Goal: Information Seeking & Learning: Learn about a topic

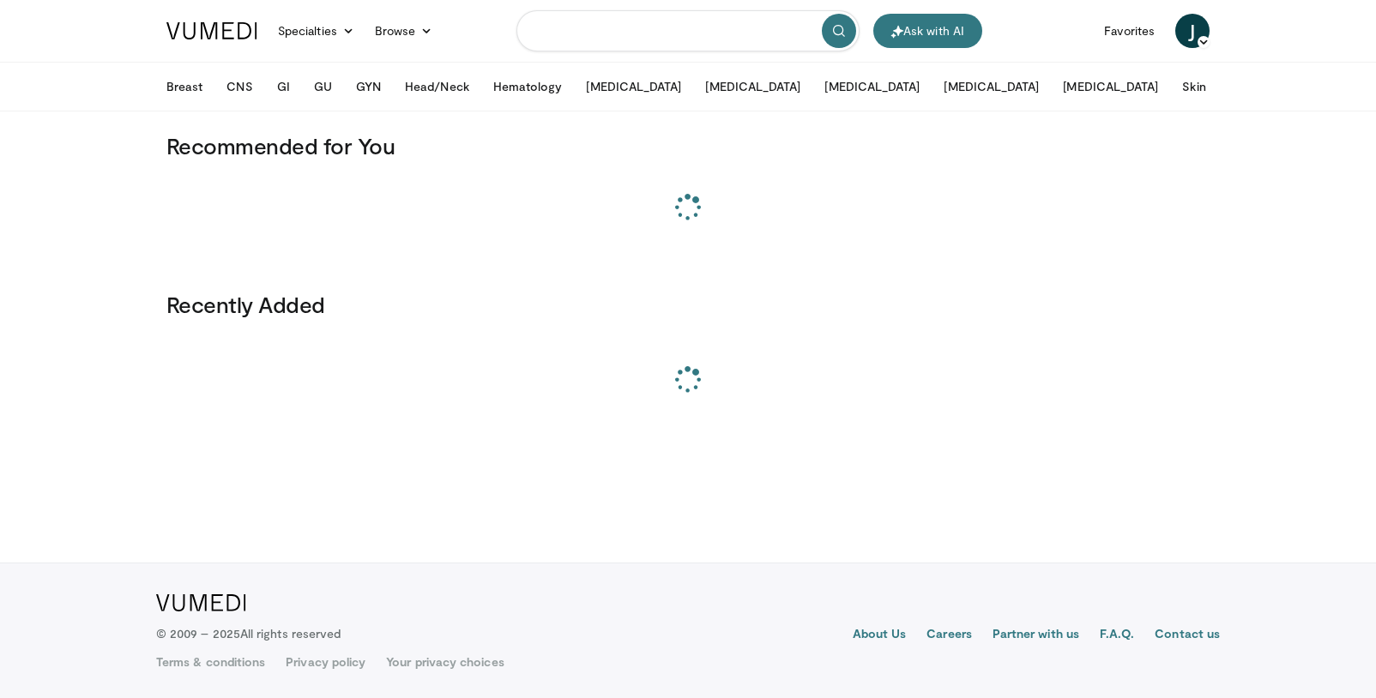
click at [669, 46] on input "Search topics, interventions" at bounding box center [688, 30] width 343 height 41
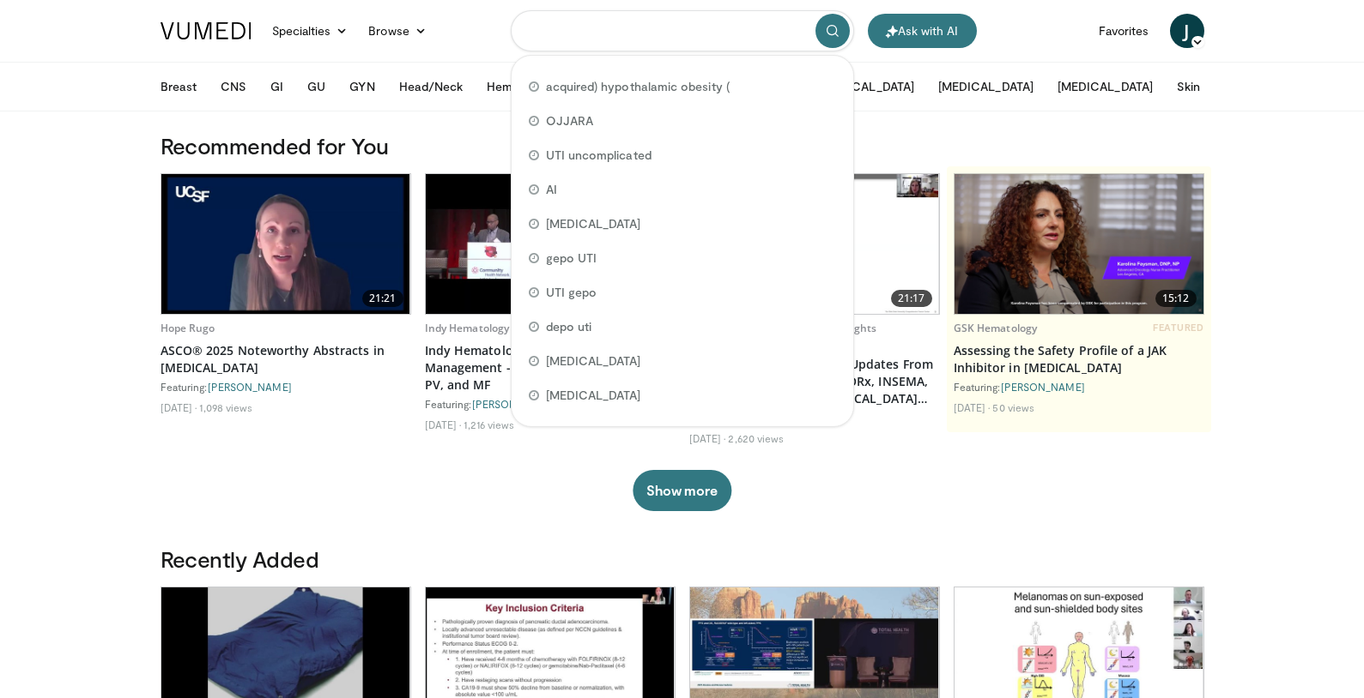
paste input "**********"
type input "**********"
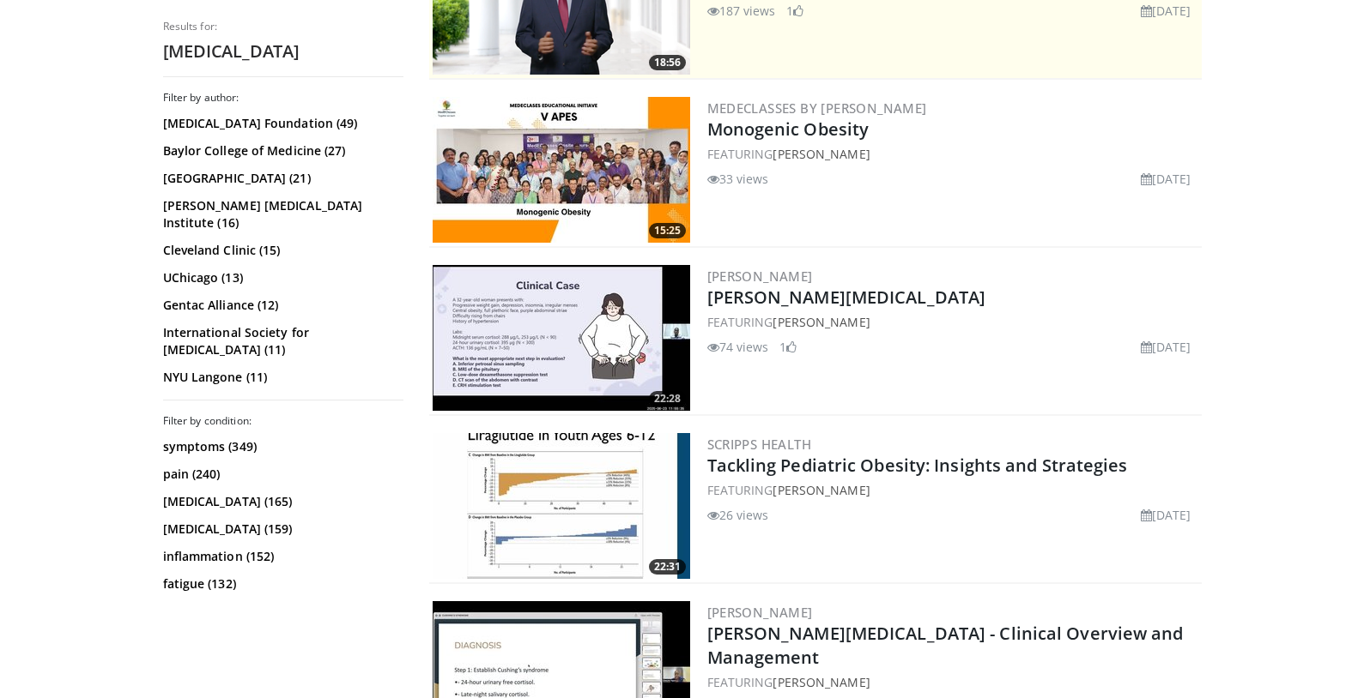
scroll to position [298, 0]
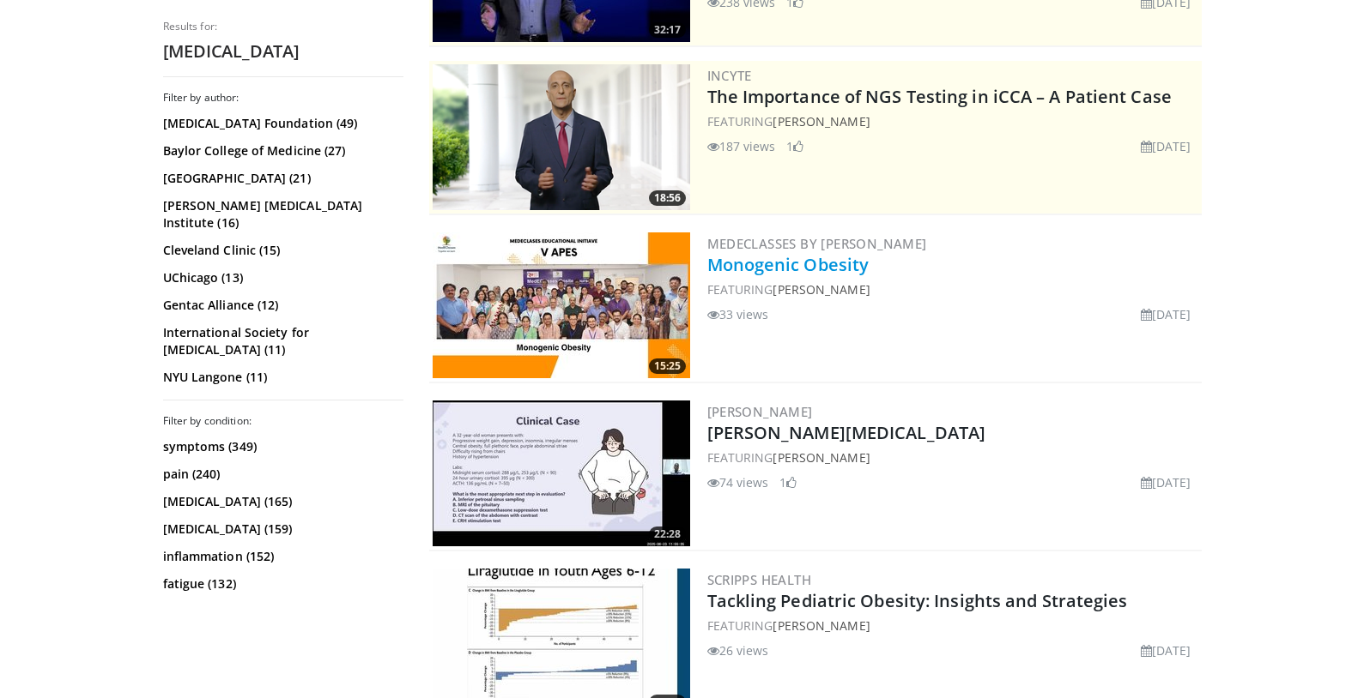
click at [803, 273] on link "Monogenic Obesity" at bounding box center [788, 264] width 162 height 23
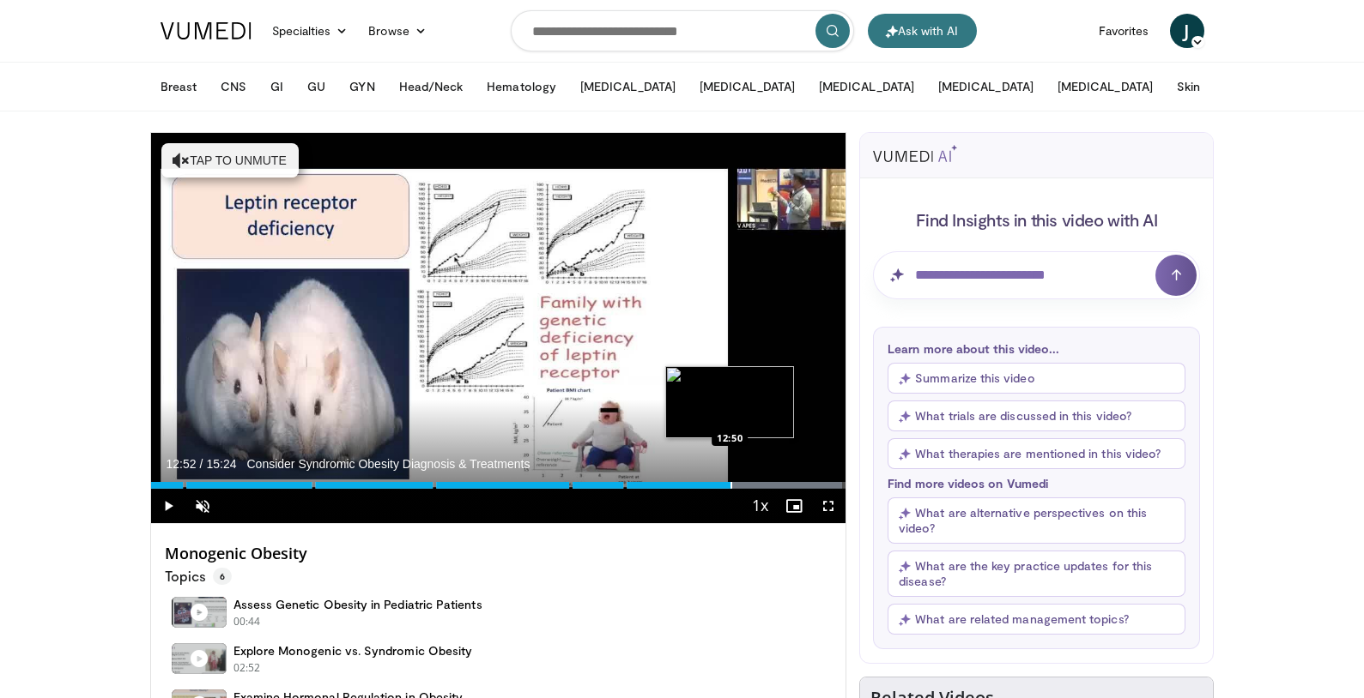
drag, startPoint x: 188, startPoint y: 480, endPoint x: 731, endPoint y: 481, distance: 543.2
click at [731, 481] on div "Loaded : 99.47% 12:52 12:50" at bounding box center [498, 481] width 695 height 16
click at [166, 500] on span "Video Player" at bounding box center [168, 506] width 34 height 34
drag, startPoint x: 725, startPoint y: 479, endPoint x: 711, endPoint y: 481, distance: 13.8
click at [711, 481] on div "Loaded : 0.00% 12:26 12:26" at bounding box center [498, 481] width 695 height 16
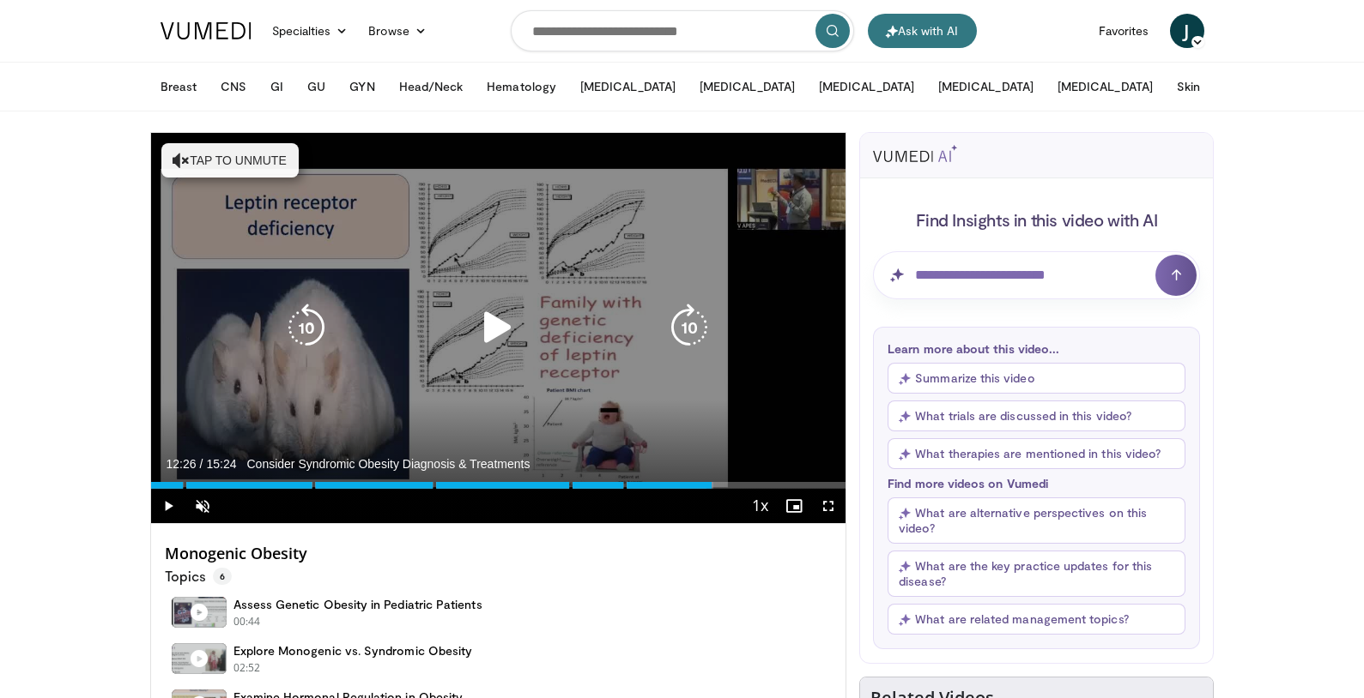
click at [217, 148] on button "Tap to unmute" at bounding box center [229, 160] width 137 height 34
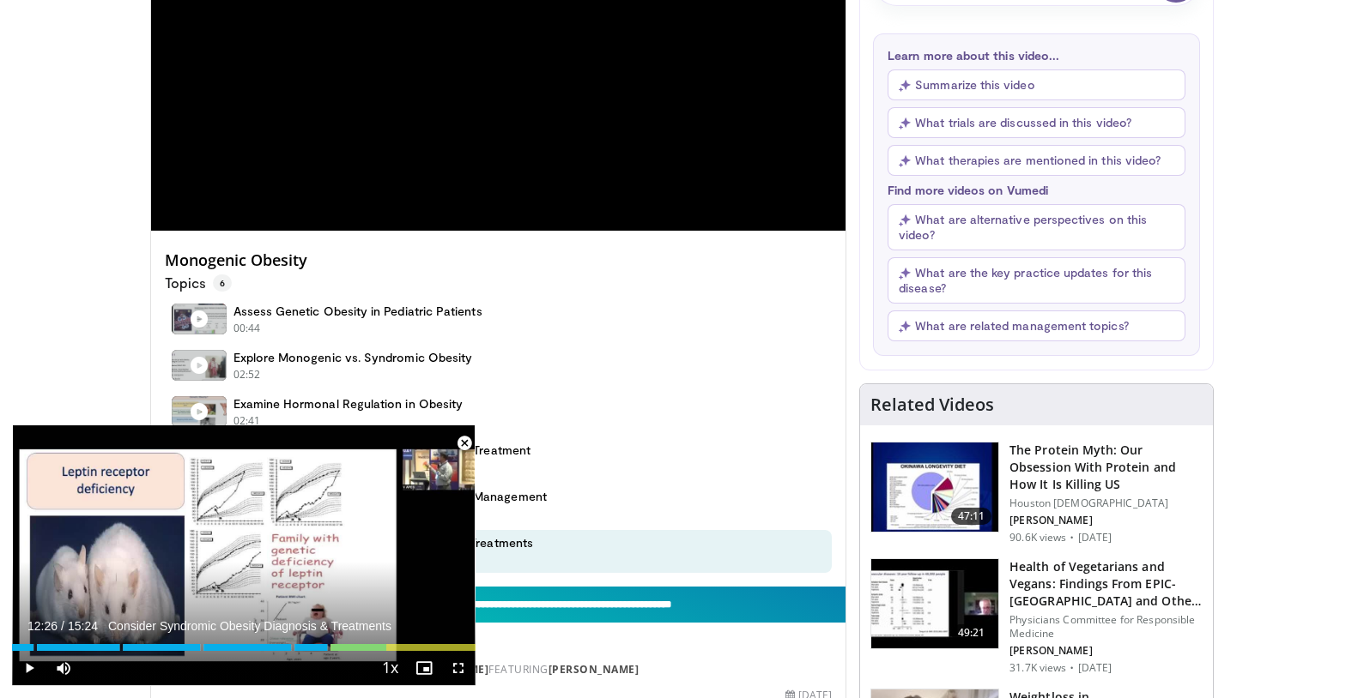
scroll to position [438, 0]
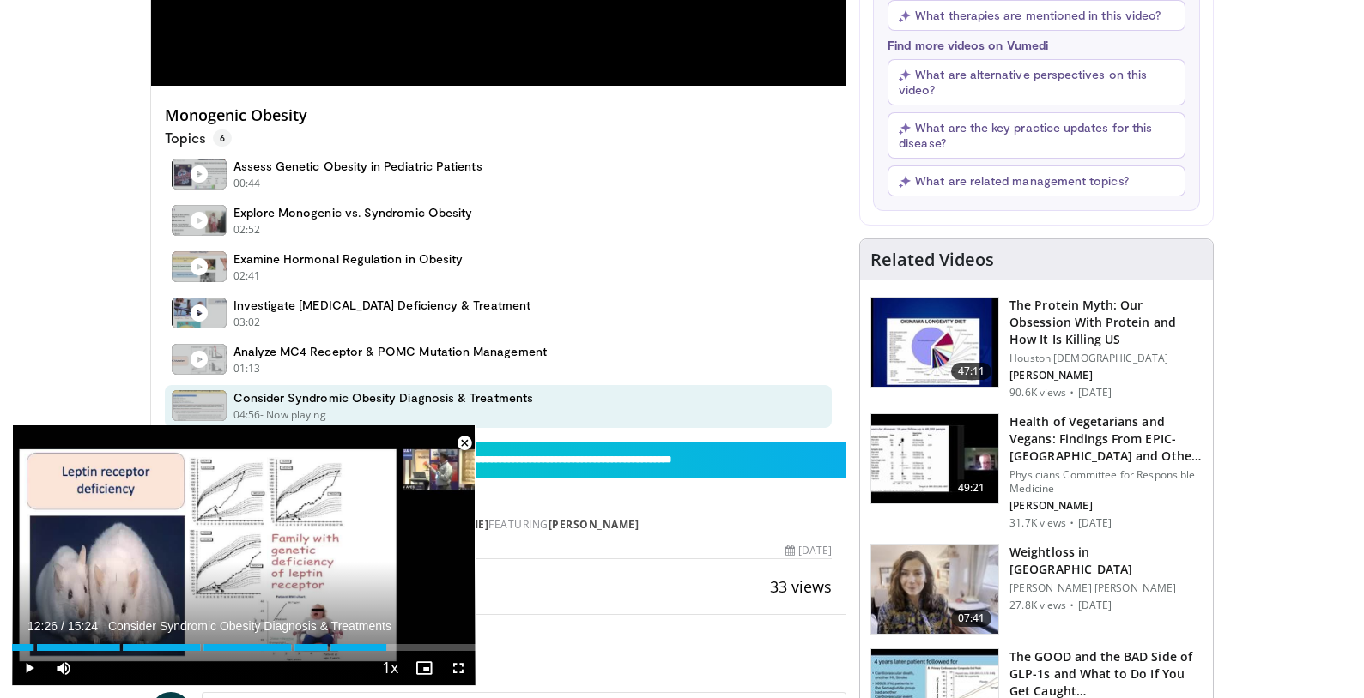
click at [458, 440] on span "Video Player" at bounding box center [464, 443] width 34 height 34
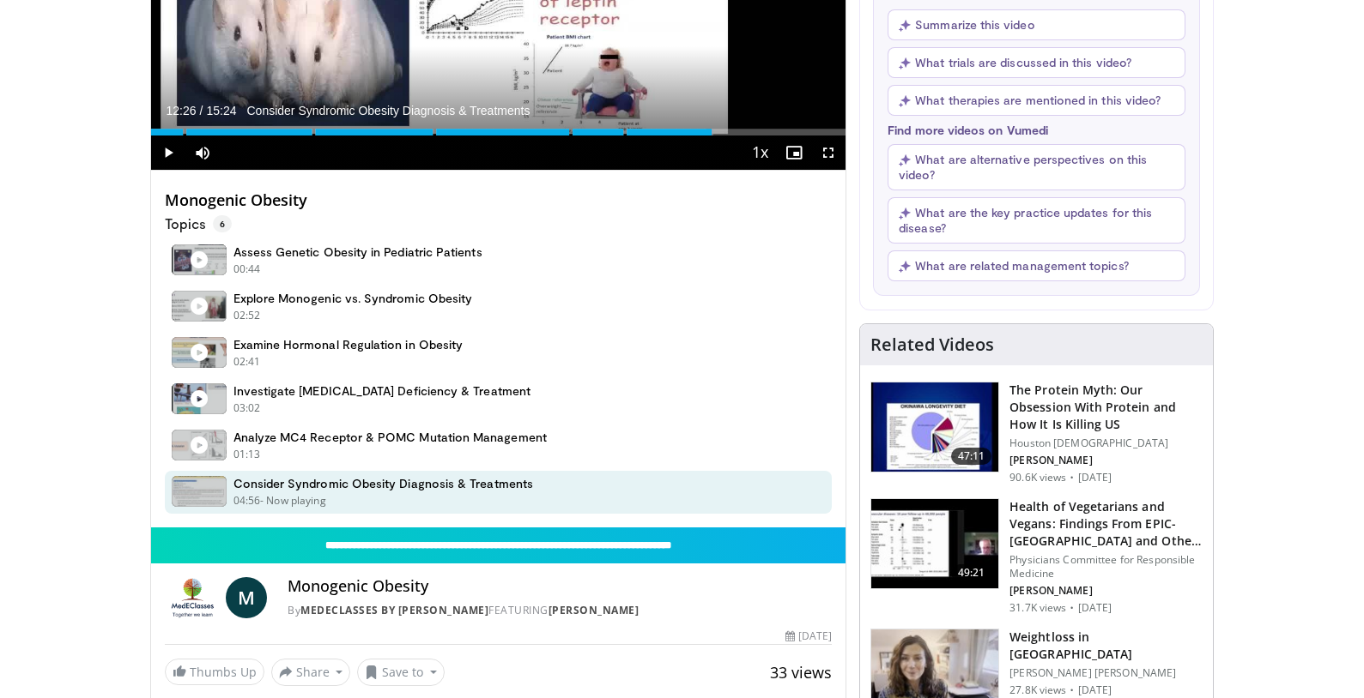
scroll to position [0, 0]
